Goal: Task Accomplishment & Management: Manage account settings

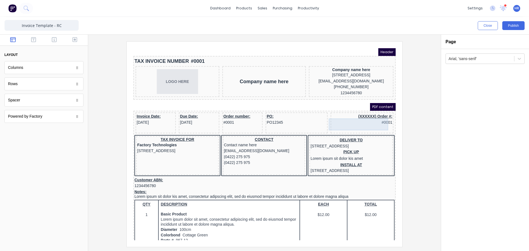
click at [361, 117] on div "(XXXXXX) Order #: #0001" at bounding box center [355, 113] width 61 height 12
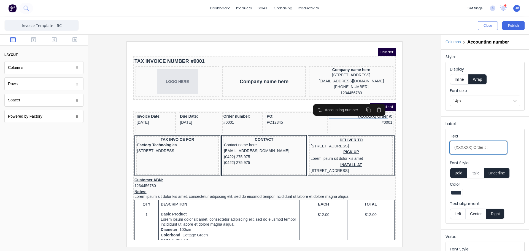
drag, startPoint x: 471, startPoint y: 147, endPoint x: 447, endPoint y: 146, distance: 23.7
click at [447, 146] on fieldset "Text (XXXXXX) Order #: Font Style Bold Italic Underline Color Text alignment Le…" at bounding box center [485, 176] width 79 height 95
type input "MAYOB Order #:"
click at [507, 23] on button "Publish" at bounding box center [514, 25] width 22 height 9
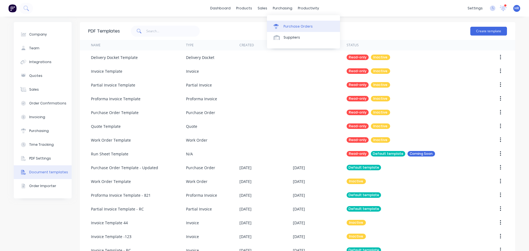
click at [297, 27] on div "Purchase Orders" at bounding box center [298, 26] width 29 height 5
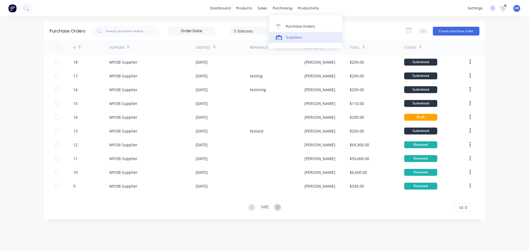
click at [289, 34] on link "Suppliers" at bounding box center [305, 37] width 73 height 11
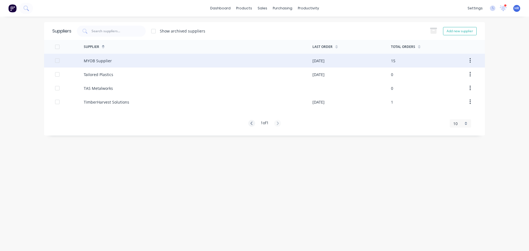
click at [106, 62] on div "MYOB Supplier" at bounding box center [98, 61] width 28 height 6
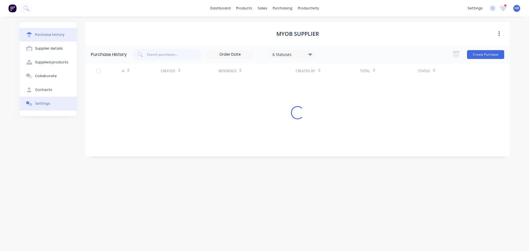
click at [39, 103] on div "Settings" at bounding box center [42, 103] width 15 height 5
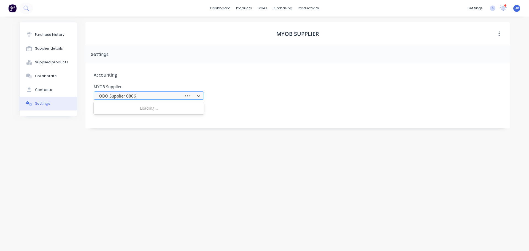
click at [162, 96] on div at bounding box center [139, 96] width 83 height 7
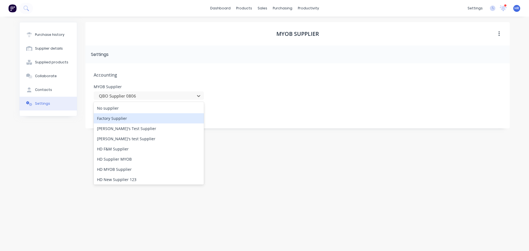
click at [120, 120] on div "Factory Supplier" at bounding box center [149, 118] width 110 height 10
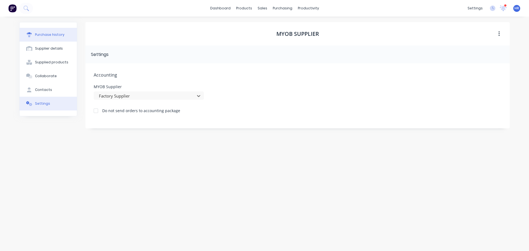
click at [65, 39] on button "Purchase history" at bounding box center [48, 35] width 57 height 14
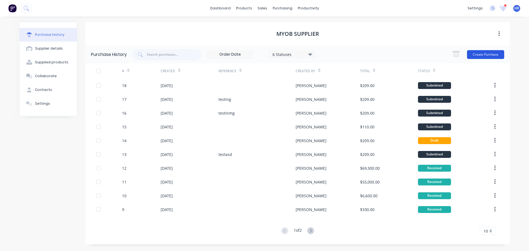
click at [482, 52] on button "Create Purchase" at bounding box center [485, 54] width 37 height 9
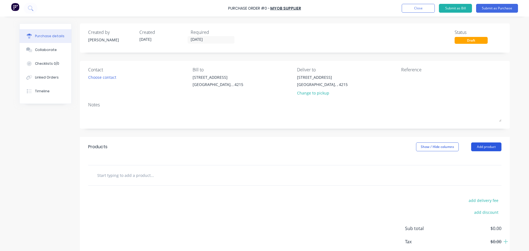
click at [490, 149] on button "Add product" at bounding box center [486, 147] width 30 height 9
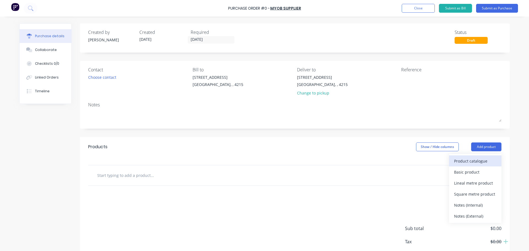
click at [481, 159] on div "Product catalogue" at bounding box center [475, 161] width 42 height 8
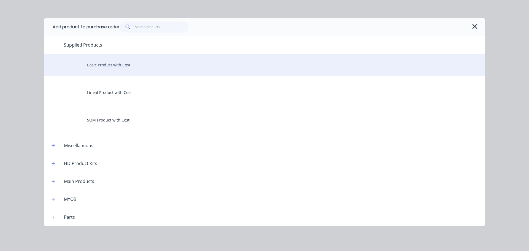
click at [122, 66] on div "Basic Product with Cost" at bounding box center [264, 65] width 441 height 22
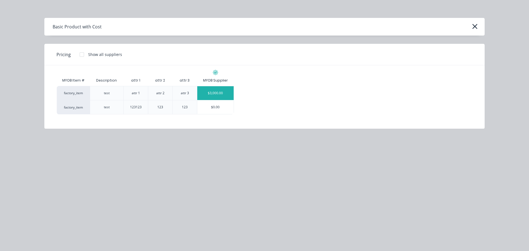
click at [212, 92] on div "$3,000.00" at bounding box center [215, 93] width 37 height 14
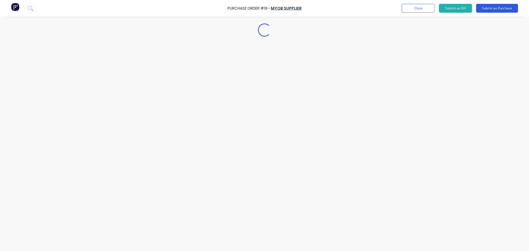
click at [499, 10] on button "Submit as Purchase" at bounding box center [497, 8] width 42 height 9
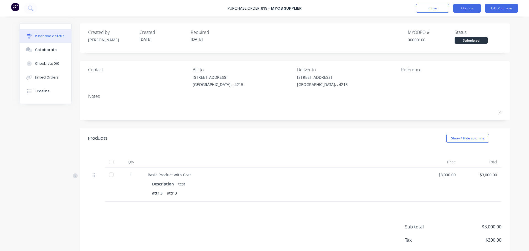
click at [473, 7] on button "Options" at bounding box center [467, 8] width 28 height 9
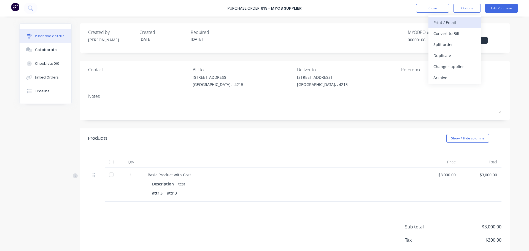
click at [461, 24] on div "Print / Email" at bounding box center [455, 22] width 42 height 8
click at [453, 29] on button "With pricing" at bounding box center [455, 33] width 52 height 11
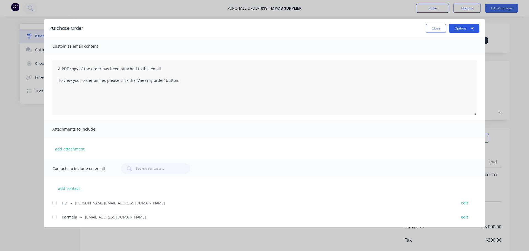
click at [461, 28] on button "Options" at bounding box center [464, 28] width 31 height 9
click at [451, 55] on div "Print" at bounding box center [453, 53] width 42 height 8
click at [437, 26] on button "Close" at bounding box center [436, 28] width 20 height 9
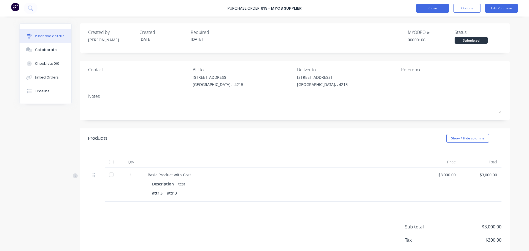
click at [438, 9] on button "Close" at bounding box center [432, 8] width 33 height 9
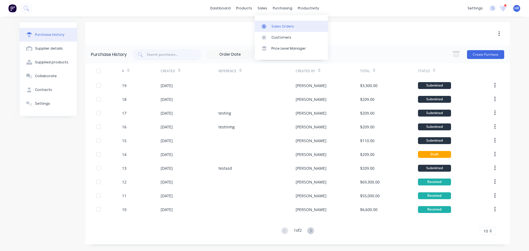
click at [296, 27] on link "Sales Orders" at bounding box center [291, 26] width 73 height 11
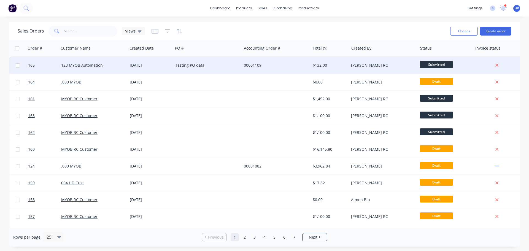
click at [189, 67] on div "Testing PO data" at bounding box center [205, 66] width 61 height 6
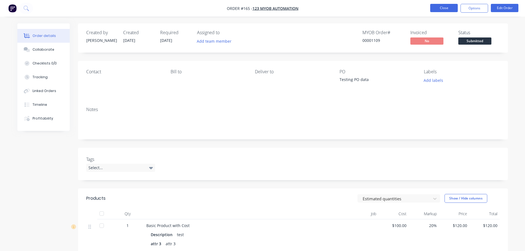
click at [441, 7] on button "Close" at bounding box center [444, 8] width 28 height 8
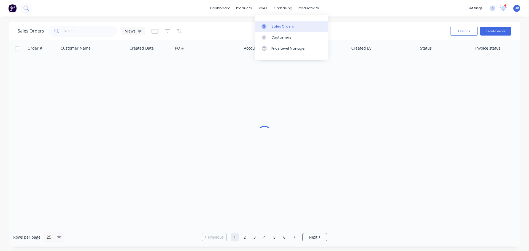
click at [275, 21] on link "Sales Orders" at bounding box center [291, 26] width 73 height 11
click at [296, 25] on link "Sales Orders" at bounding box center [291, 26] width 73 height 11
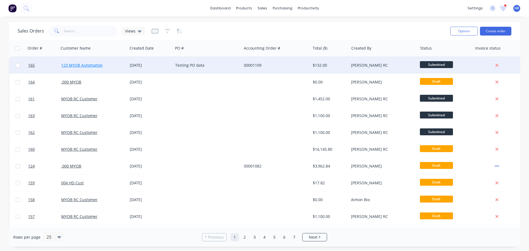
click at [89, 65] on link "123 MYOB Automation" at bounding box center [82, 65] width 42 height 5
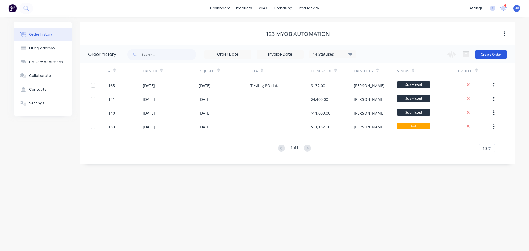
click at [486, 55] on button "Create Order" at bounding box center [491, 54] width 32 height 9
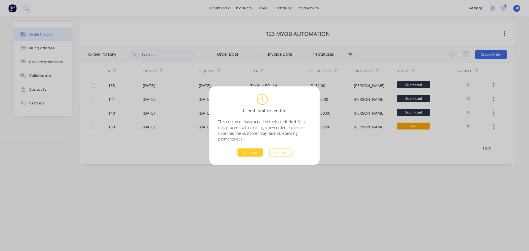
click at [257, 156] on button "Continue" at bounding box center [250, 152] width 25 height 8
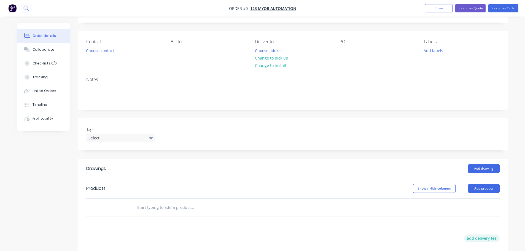
scroll to position [83, 0]
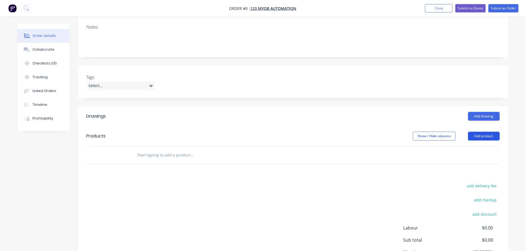
click at [485, 135] on button "Add product" at bounding box center [484, 136] width 32 height 9
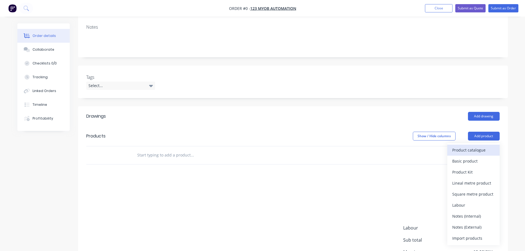
click at [470, 152] on div "Product catalogue" at bounding box center [473, 150] width 42 height 8
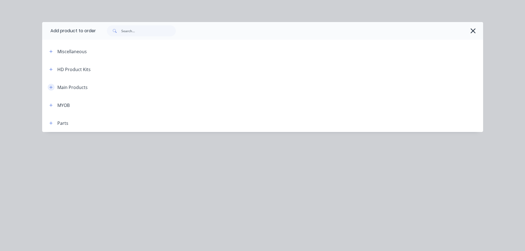
click at [52, 85] on icon "button" at bounding box center [50, 87] width 3 height 4
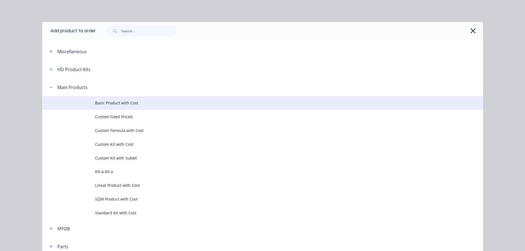
click at [124, 103] on span "Basic Product with Cost" at bounding box center [250, 103] width 310 height 6
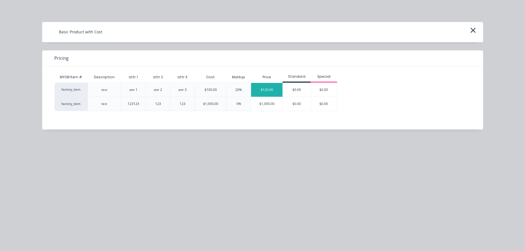
click at [267, 88] on div "$120.00" at bounding box center [266, 90] width 31 height 14
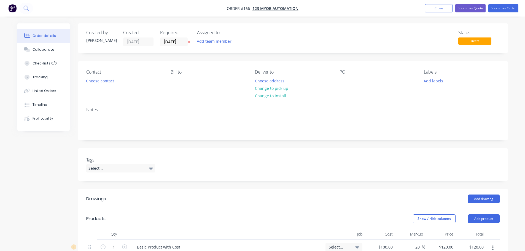
scroll to position [83, 0]
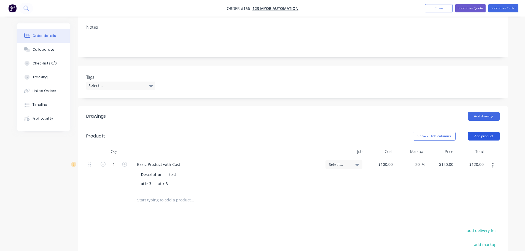
click at [488, 137] on button "Add product" at bounding box center [484, 136] width 32 height 9
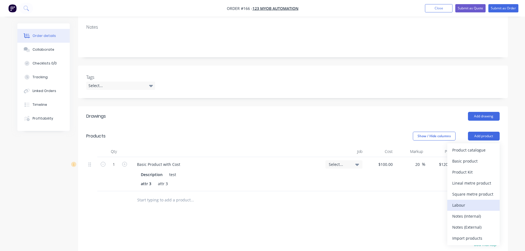
click at [465, 205] on div "Labour" at bounding box center [473, 205] width 42 height 8
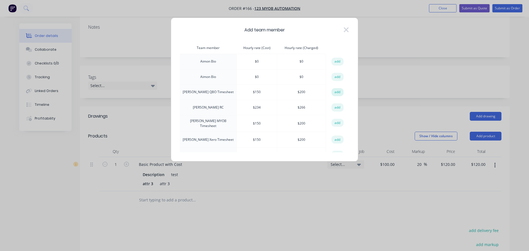
click at [336, 93] on button "add" at bounding box center [338, 92] width 12 height 8
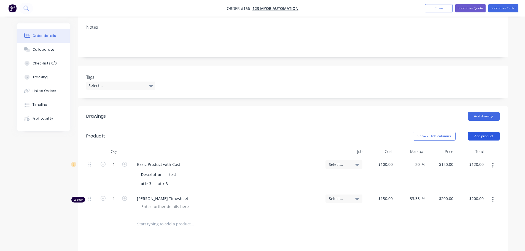
click at [495, 137] on button "Add product" at bounding box center [484, 136] width 32 height 9
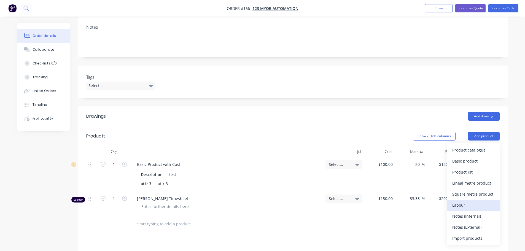
click at [471, 203] on div "Labour" at bounding box center [473, 205] width 42 height 8
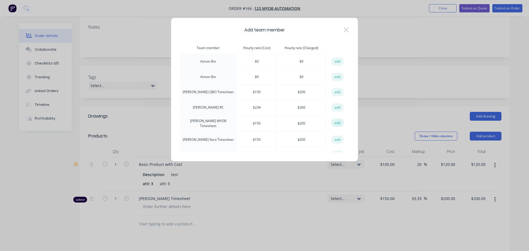
click at [336, 123] on button "add" at bounding box center [338, 123] width 12 height 8
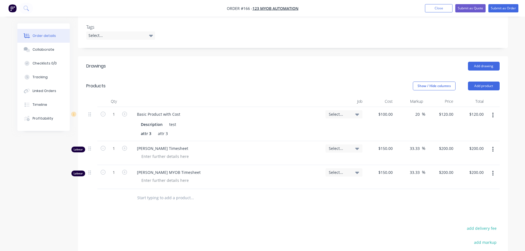
scroll to position [138, 0]
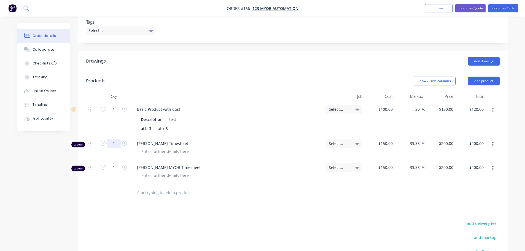
click at [111, 143] on input "1" at bounding box center [114, 143] width 14 height 8
type input "3"
type input "$600.00"
click at [115, 167] on input "1" at bounding box center [114, 167] width 14 height 8
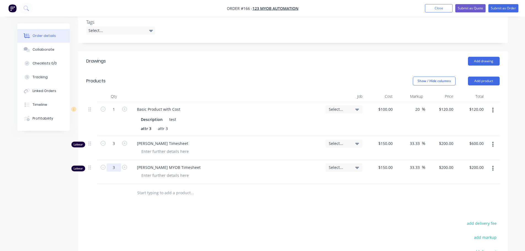
type input "3"
type input "$600.00"
click at [218, 210] on div "Drawings Add drawing Products Show / Hide columns Add product Qty Job Cost Mark…" at bounding box center [293, 192] width 430 height 283
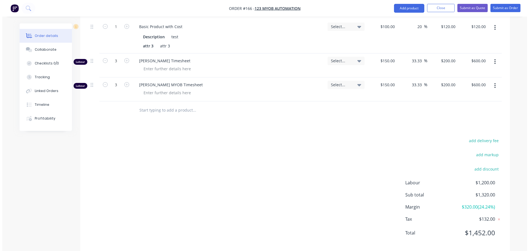
scroll to position [165, 0]
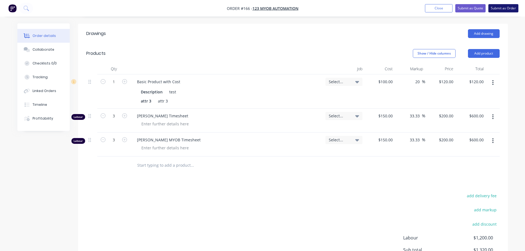
click at [508, 7] on button "Submit as Order" at bounding box center [503, 8] width 30 height 8
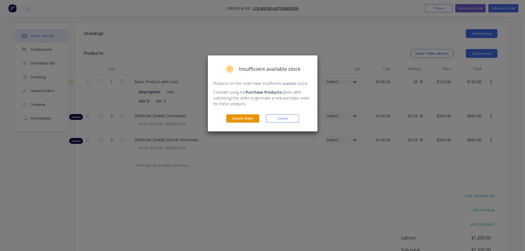
click at [242, 118] on button "Submit Order" at bounding box center [242, 118] width 33 height 8
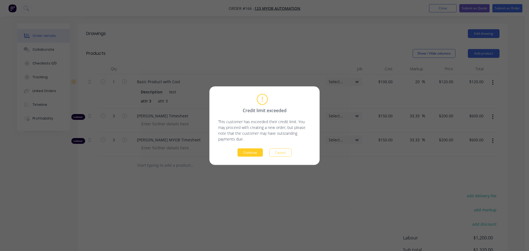
click at [249, 153] on button "Continue" at bounding box center [250, 152] width 25 height 8
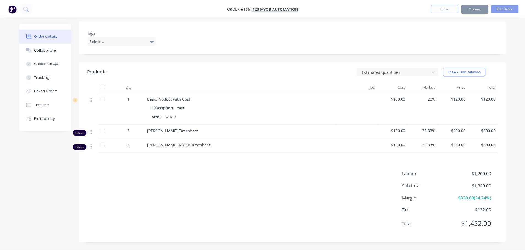
scroll to position [127, 0]
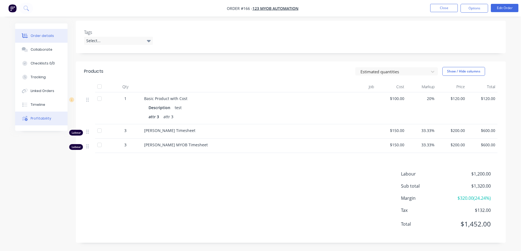
click at [41, 117] on div "Profitability" at bounding box center [41, 118] width 21 height 5
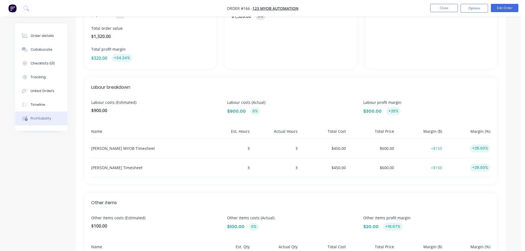
scroll to position [110, 0]
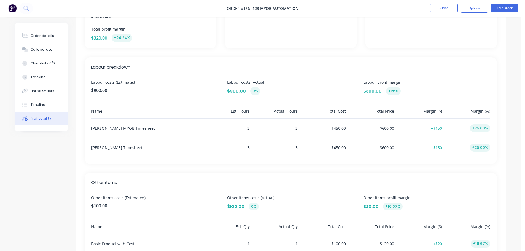
click at [447, 12] on li "Close" at bounding box center [444, 8] width 28 height 9
click at [447, 8] on button "Close" at bounding box center [444, 8] width 28 height 8
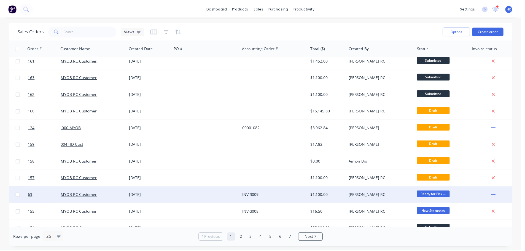
scroll to position [83, 0]
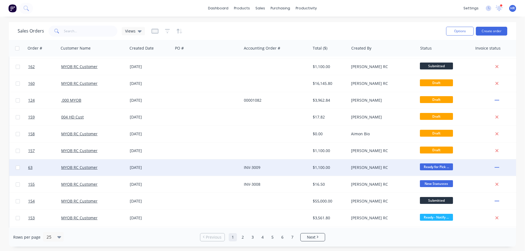
click at [146, 167] on div "[DATE]" at bounding box center [150, 168] width 41 height 6
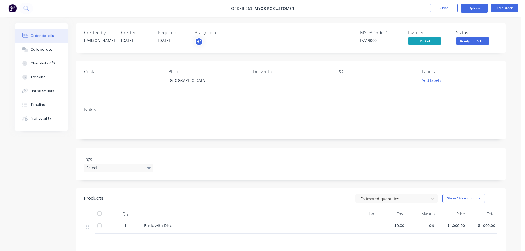
click at [474, 7] on button "Options" at bounding box center [475, 8] width 28 height 9
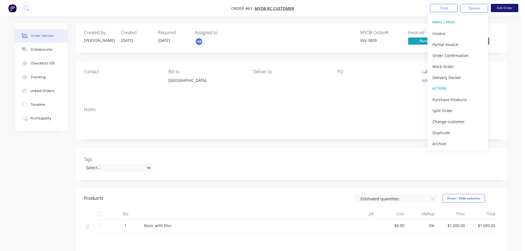
click at [513, 8] on button "Edit Order" at bounding box center [505, 8] width 28 height 8
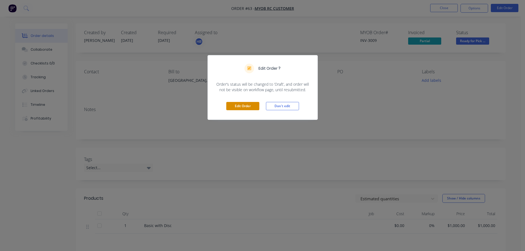
click at [245, 103] on button "Edit Order" at bounding box center [242, 106] width 33 height 8
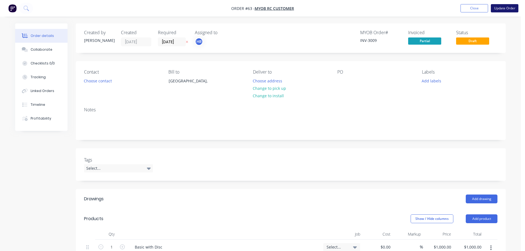
click at [501, 9] on button "Update Order" at bounding box center [505, 8] width 28 height 8
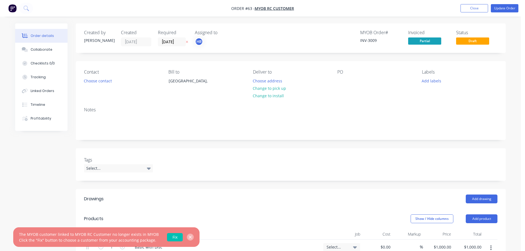
click at [189, 237] on icon "button" at bounding box center [191, 237] width 4 height 5
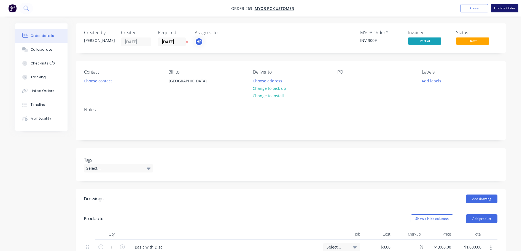
click at [511, 11] on button "Update Order" at bounding box center [505, 8] width 28 height 8
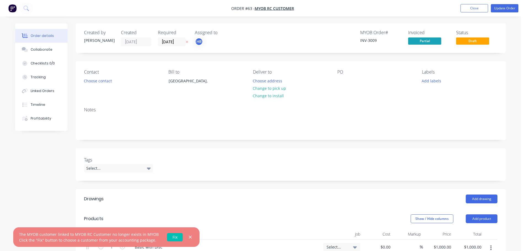
click at [169, 238] on link "Fix" at bounding box center [175, 237] width 16 height 8
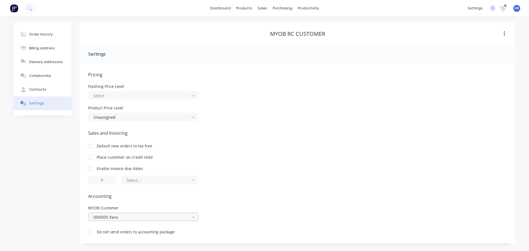
click at [115, 220] on div "000000 Xero" at bounding box center [143, 217] width 110 height 8
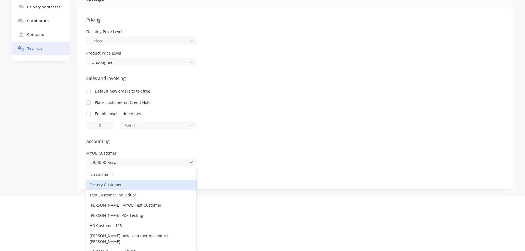
click at [116, 186] on div "Factory Customer" at bounding box center [141, 185] width 110 height 10
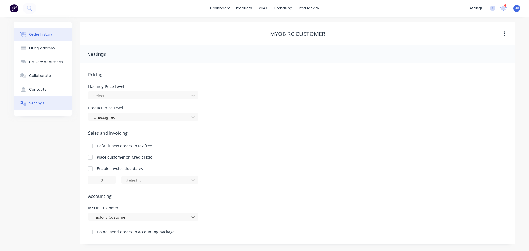
click at [58, 34] on button "Order history" at bounding box center [43, 35] width 58 height 14
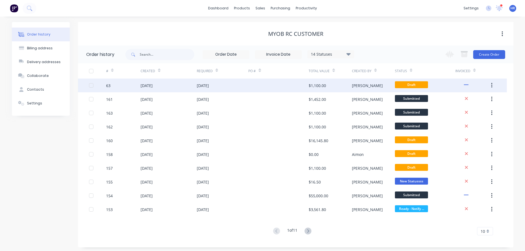
click at [258, 90] on div at bounding box center [278, 86] width 60 height 14
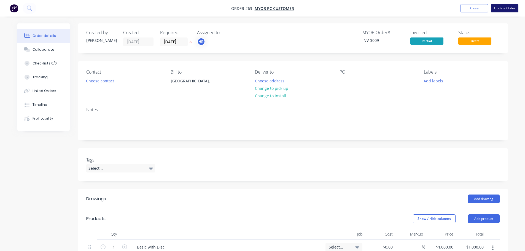
click at [498, 6] on button "Update Order" at bounding box center [505, 8] width 28 height 8
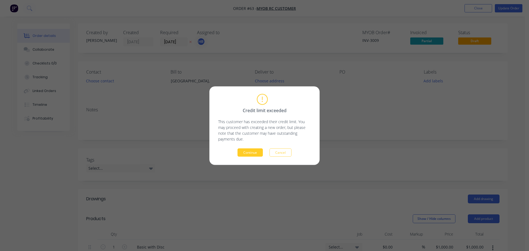
click at [256, 153] on button "Continue" at bounding box center [250, 152] width 25 height 8
